Goal: Information Seeking & Learning: Find specific fact

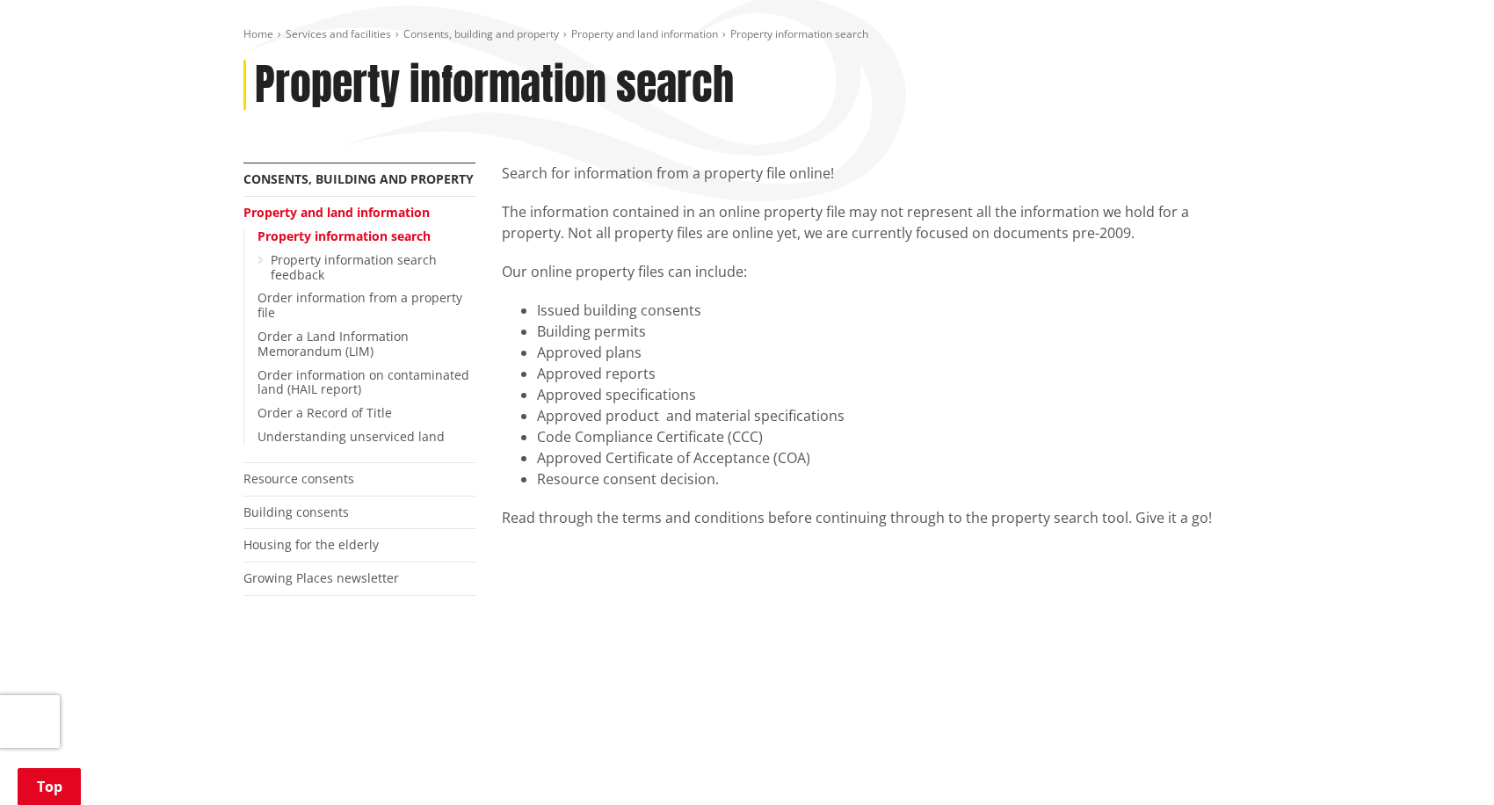
scroll to position [176, 0]
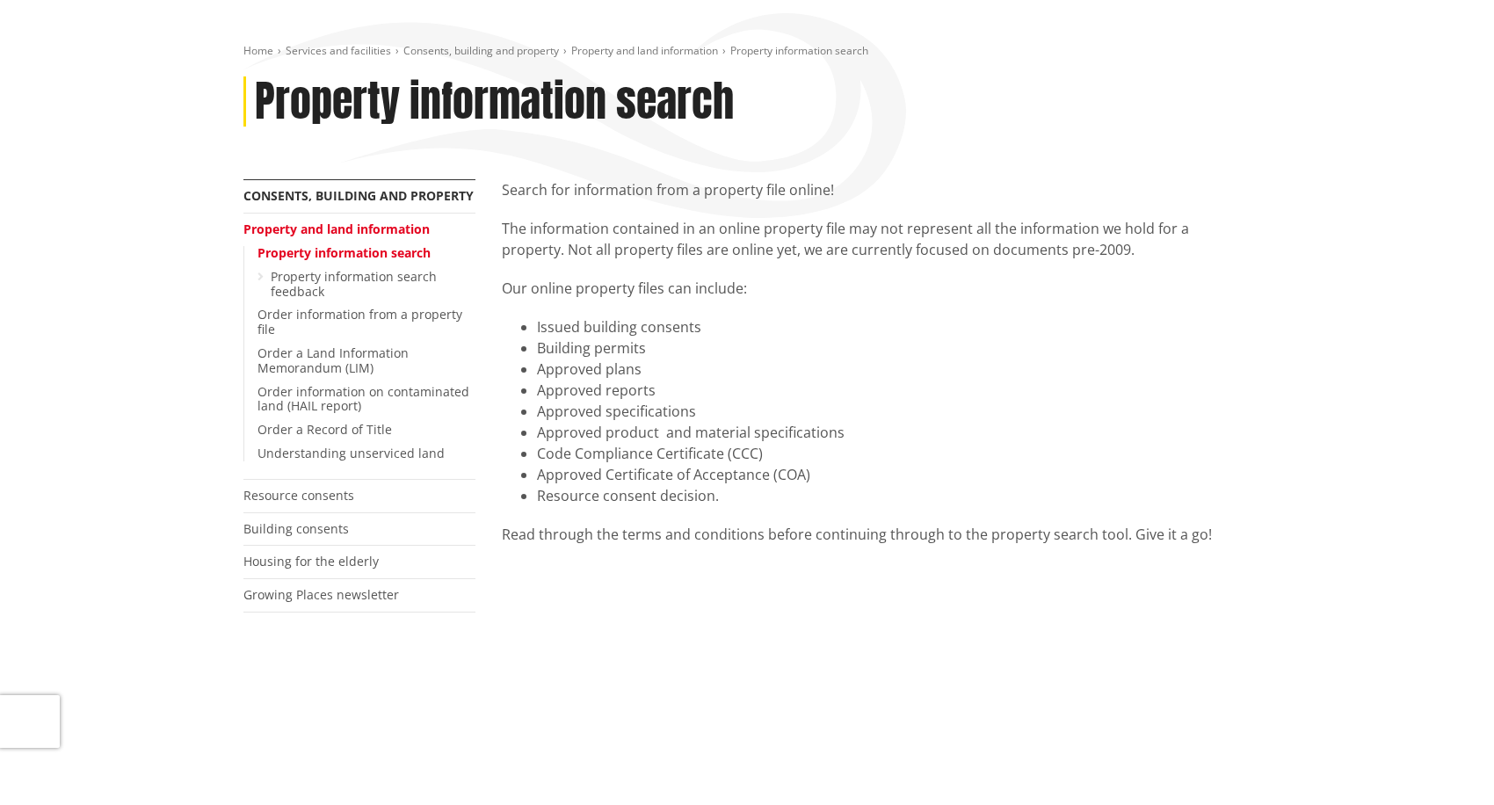
click at [338, 251] on link "Property information search" at bounding box center [344, 252] width 173 height 17
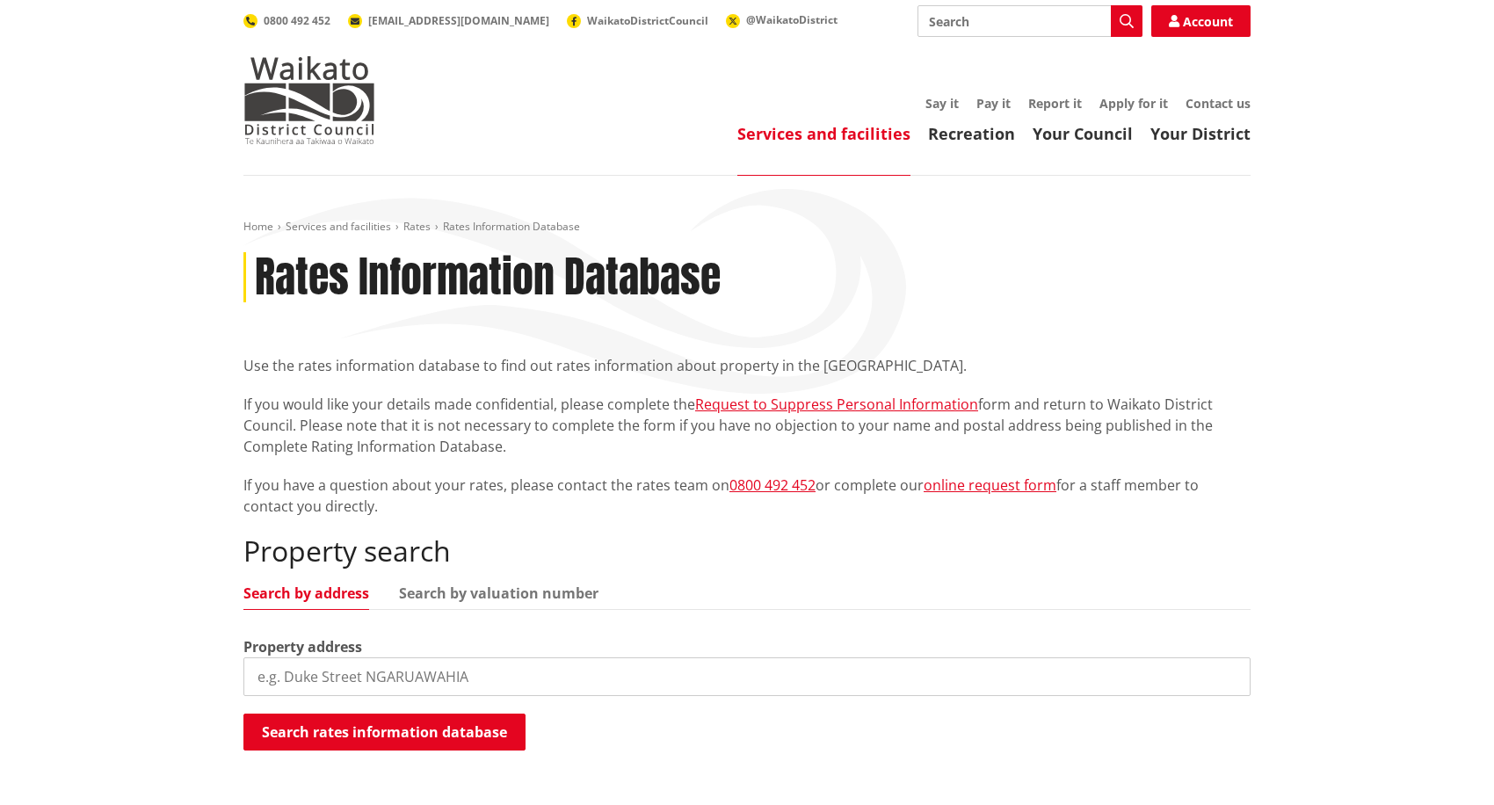
click at [347, 667] on input "search" at bounding box center [746, 677] width 1007 height 39
type input "3 gregson drive"
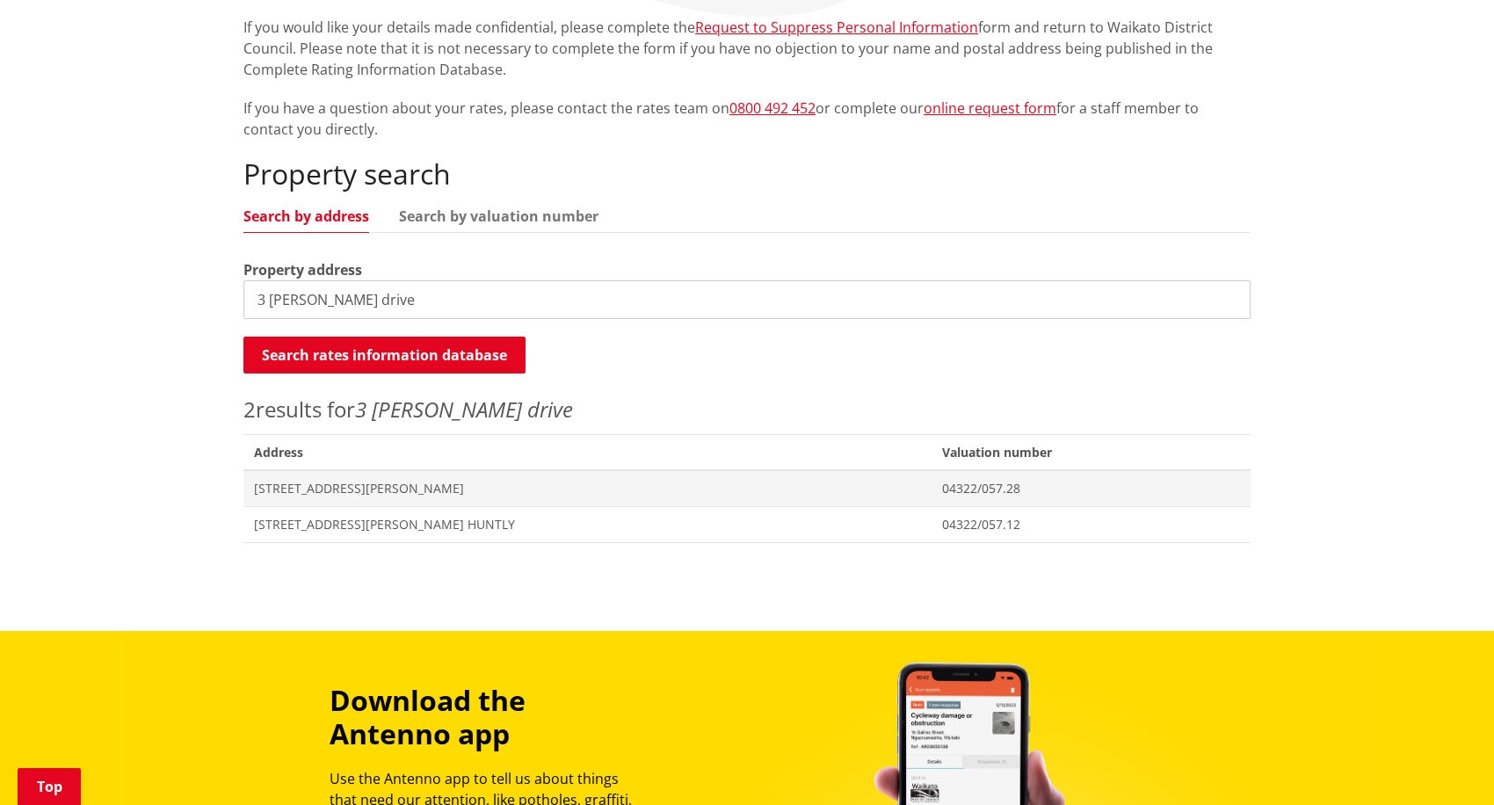
scroll to position [385, 0]
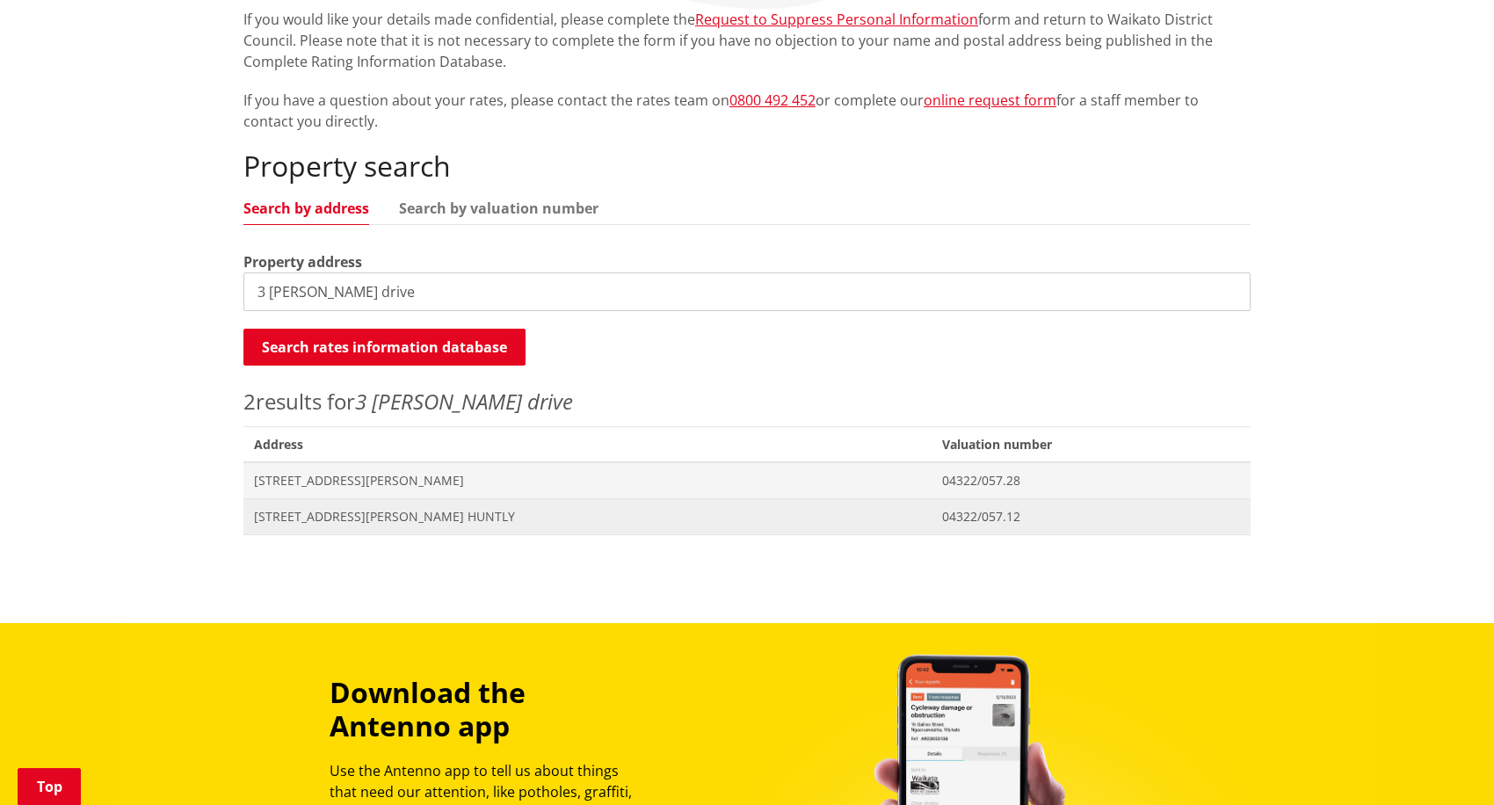
click at [352, 517] on span "3 Gregson Drive HUNTLY" at bounding box center [587, 517] width 667 height 18
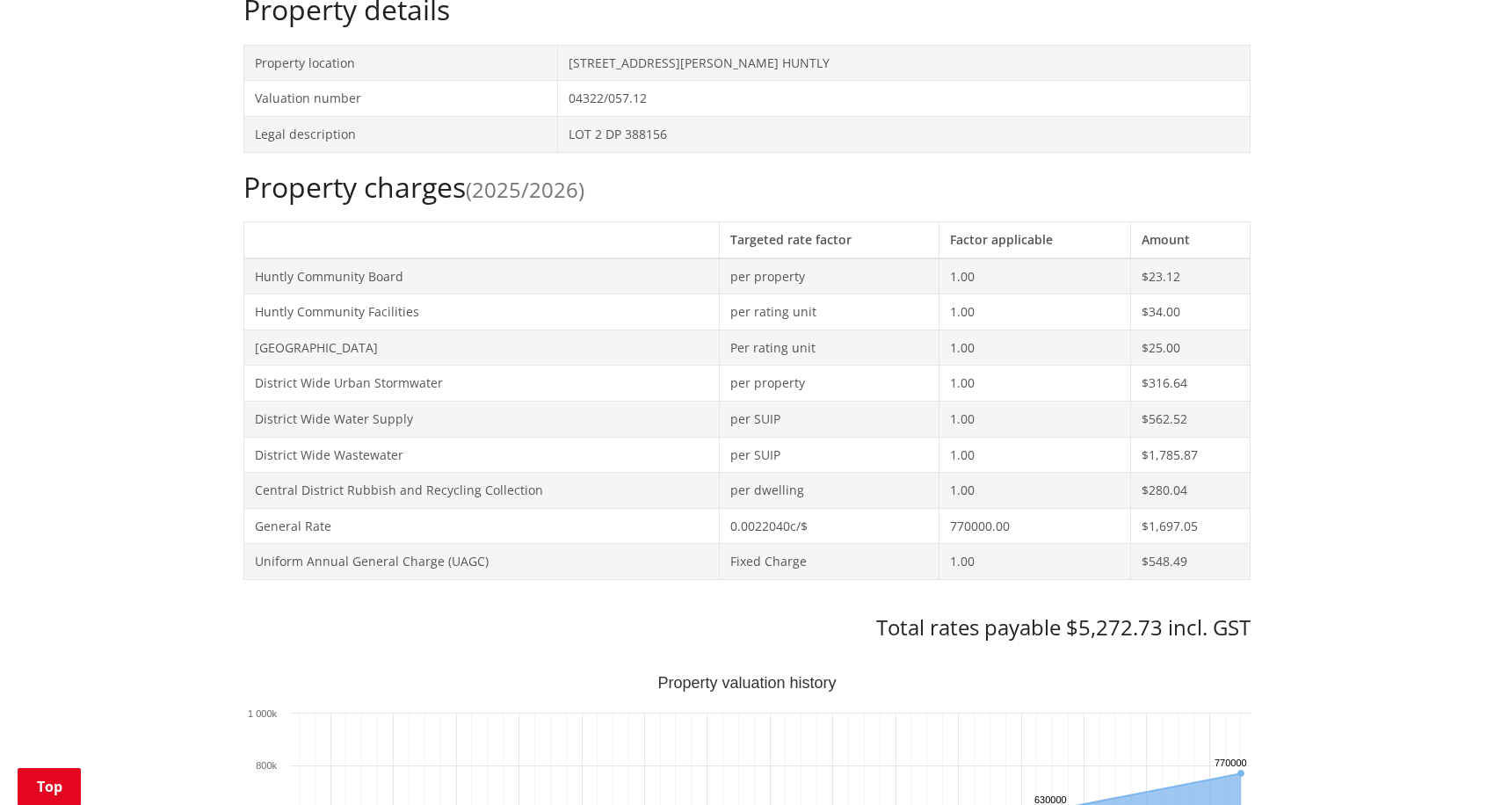
scroll to position [627, 0]
